Goal: Find specific page/section: Find specific page/section

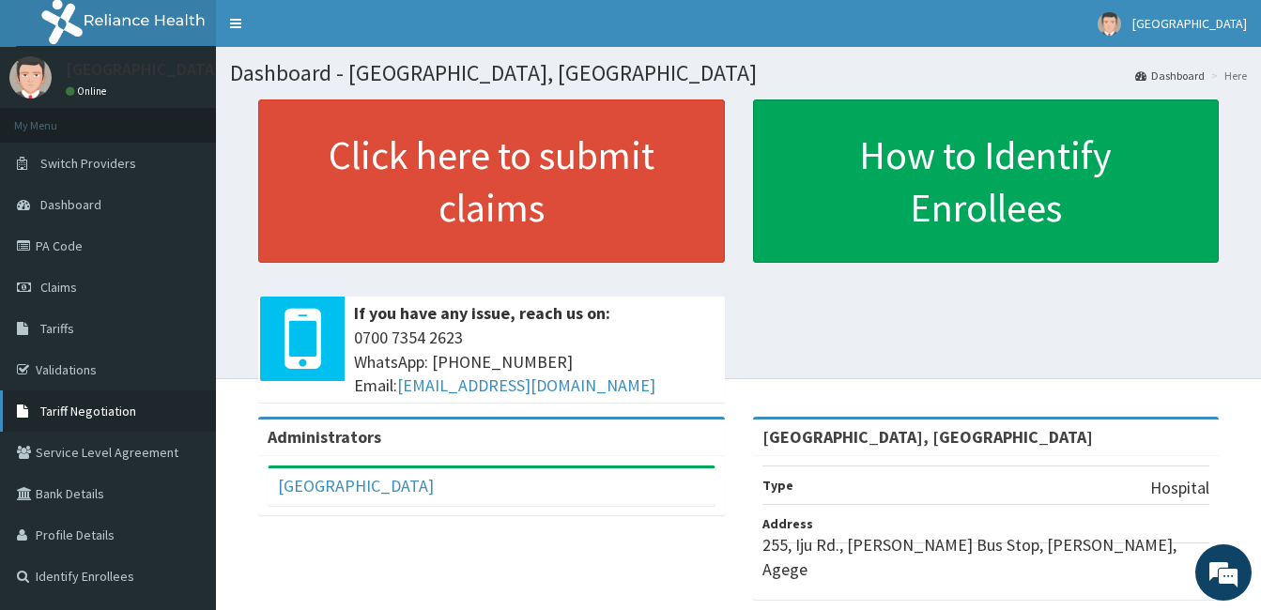
drag, startPoint x: 51, startPoint y: 368, endPoint x: 71, endPoint y: 398, distance: 36.5
click at [51, 366] on link "Validations" at bounding box center [108, 369] width 216 height 41
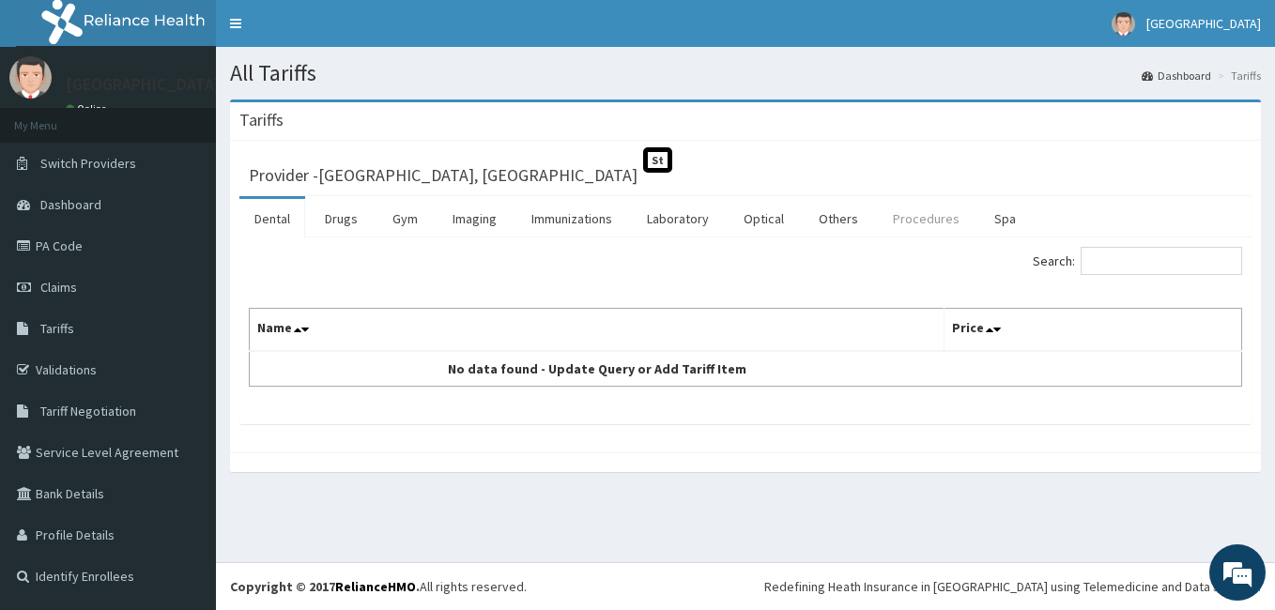
click at [938, 219] on link "Procedures" at bounding box center [926, 218] width 97 height 39
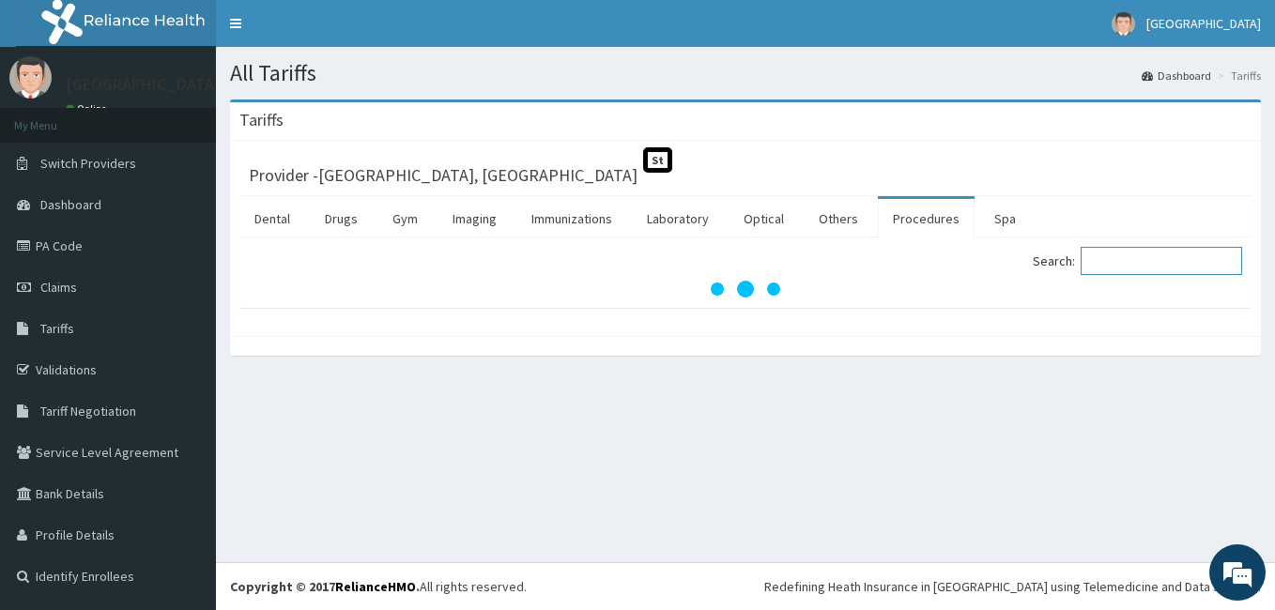
click at [1184, 262] on input "Search:" at bounding box center [1161, 261] width 161 height 28
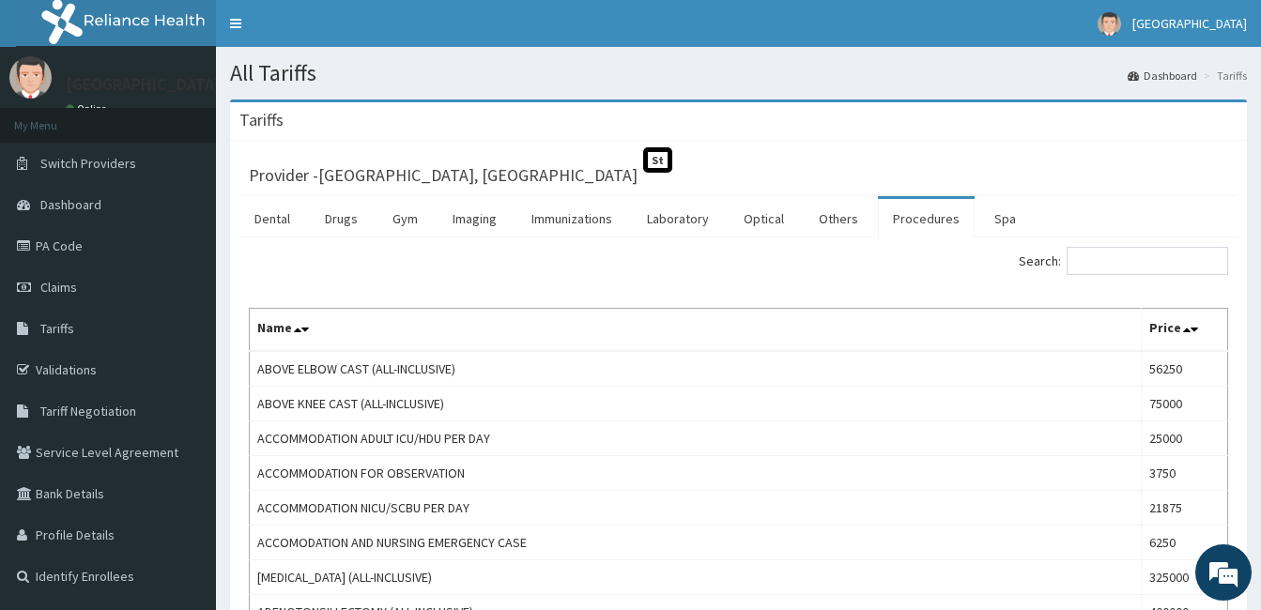
click at [931, 226] on link "Procedures" at bounding box center [926, 218] width 97 height 39
click at [1106, 252] on input "Search:" at bounding box center [1147, 261] width 161 height 28
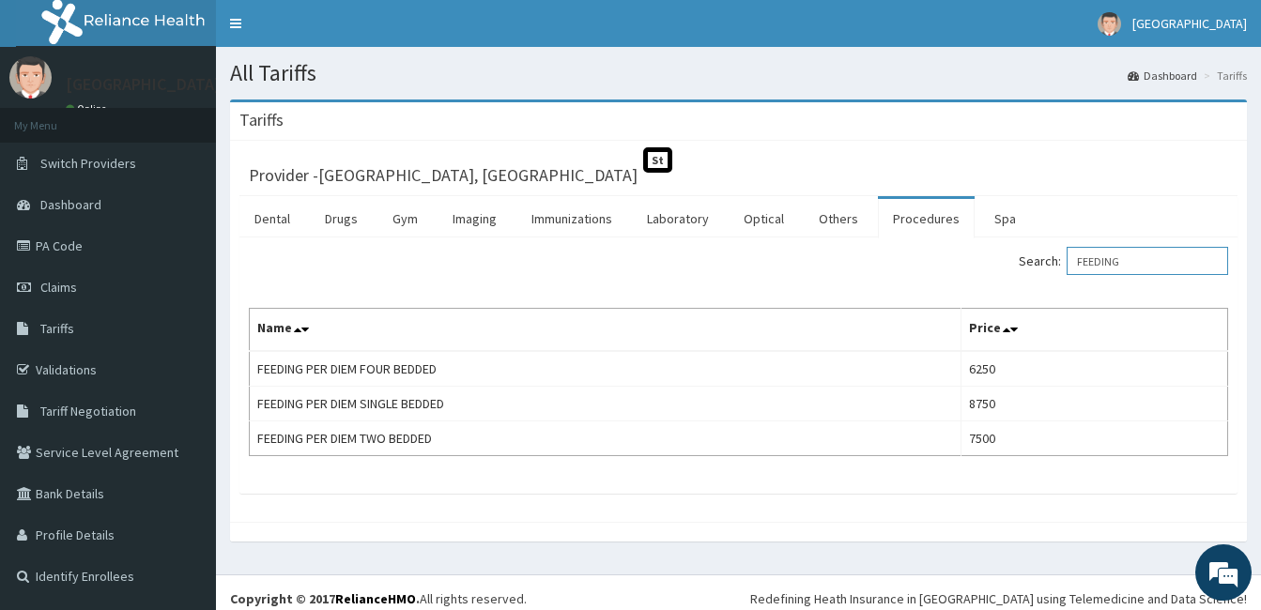
click at [1106, 252] on input "FEEDING" at bounding box center [1147, 261] width 161 height 28
type input "FEEDING"
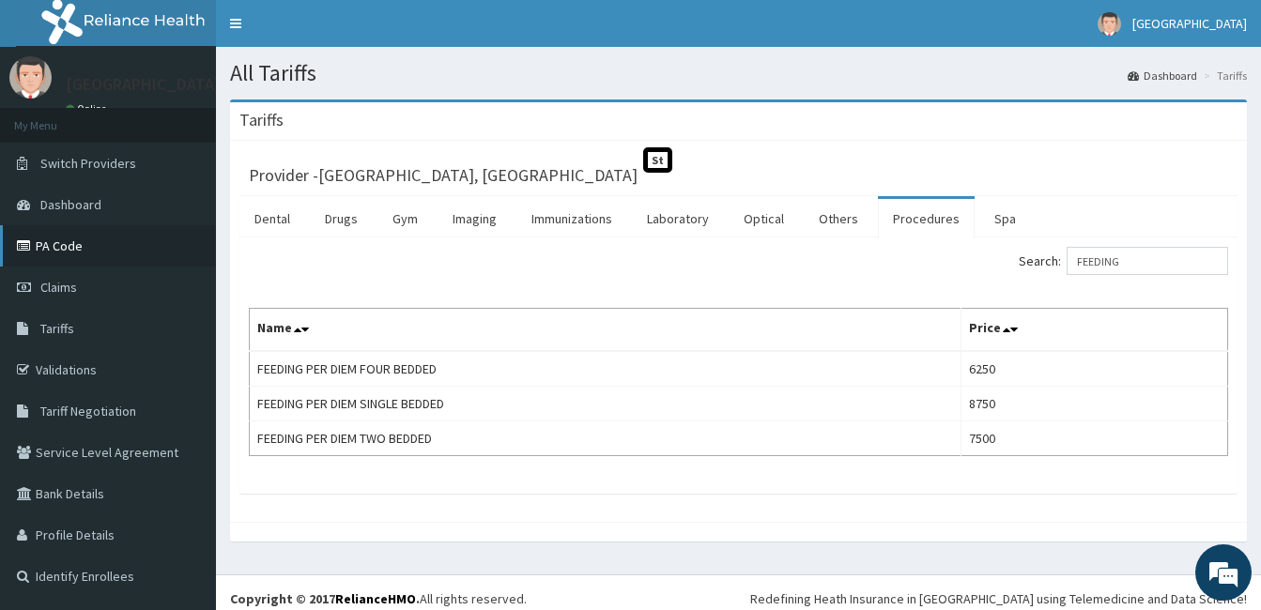
click at [77, 258] on link "PA Code" at bounding box center [108, 245] width 216 height 41
